Goal: Task Accomplishment & Management: Use online tool/utility

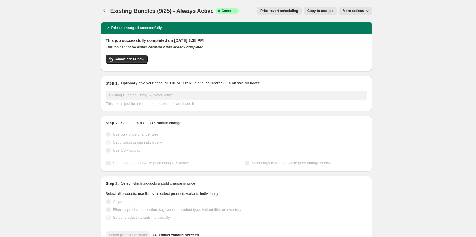
click at [358, 8] on button "More actions" at bounding box center [355, 11] width 33 height 8
click at [137, 59] on span "Revert prices now" at bounding box center [129, 59] width 29 height 5
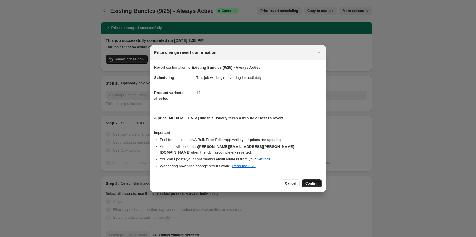
click at [308, 181] on span "Confirm" at bounding box center [311, 183] width 13 height 5
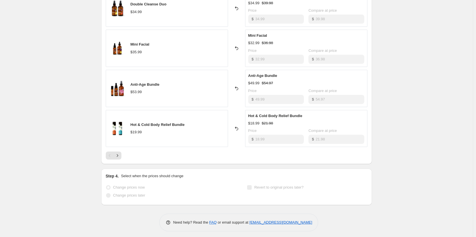
scroll to position [301, 0]
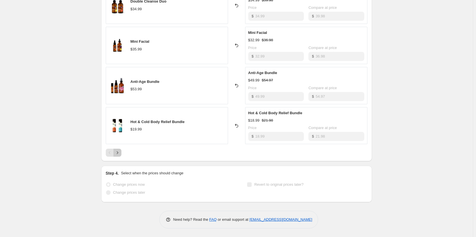
click at [121, 150] on button "Next" at bounding box center [118, 153] width 8 height 8
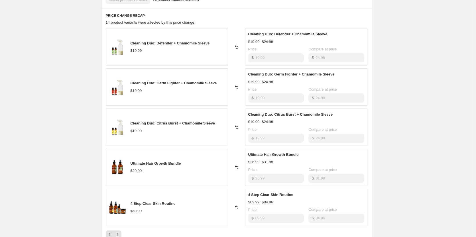
scroll to position [228, 0]
